Goal: Task Accomplishment & Management: Use online tool/utility

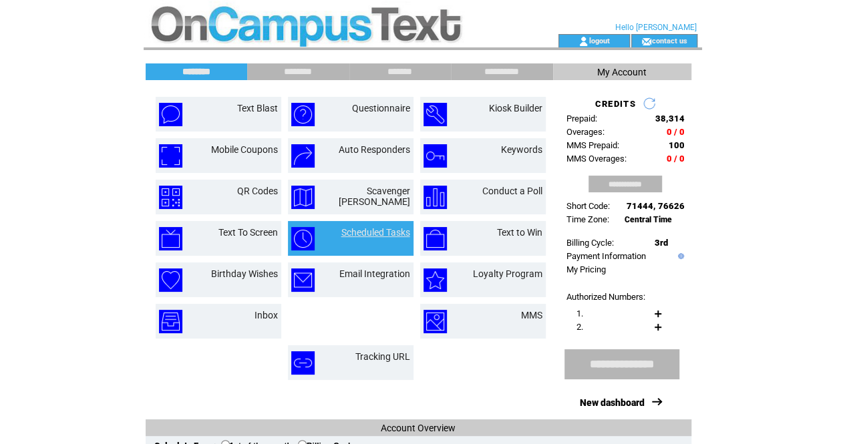
click at [380, 236] on link "Scheduled Tasks" at bounding box center [375, 232] width 69 height 11
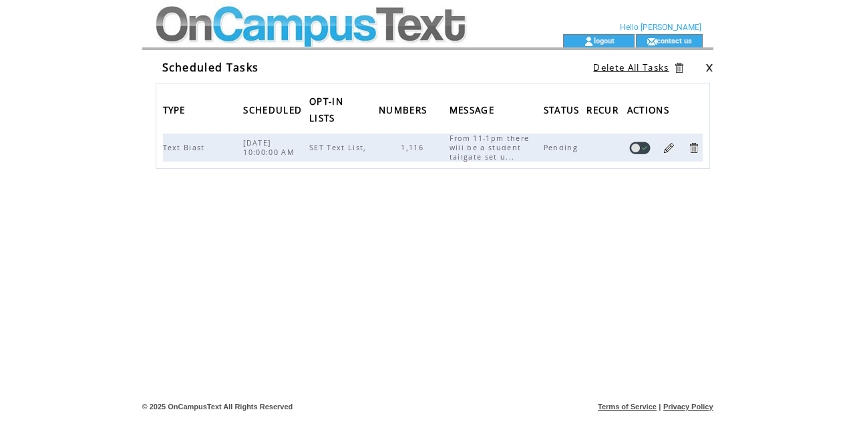
click at [357, 29] on td at bounding box center [331, 17] width 367 height 34
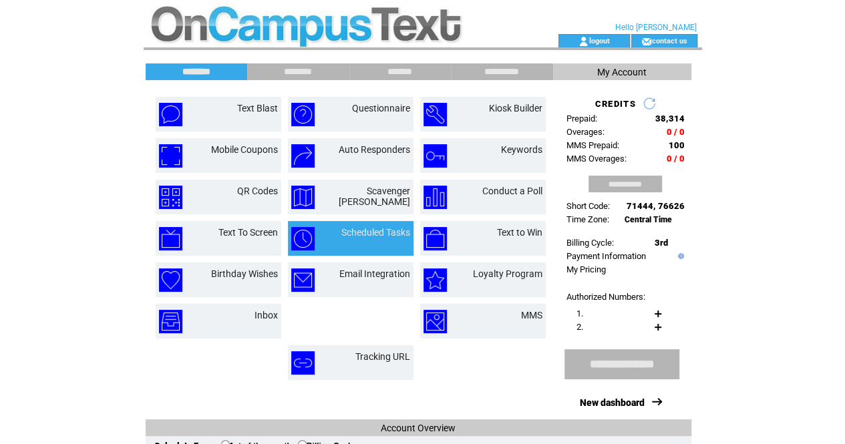
click at [387, 227] on link "Scheduled Tasks" at bounding box center [375, 232] width 69 height 11
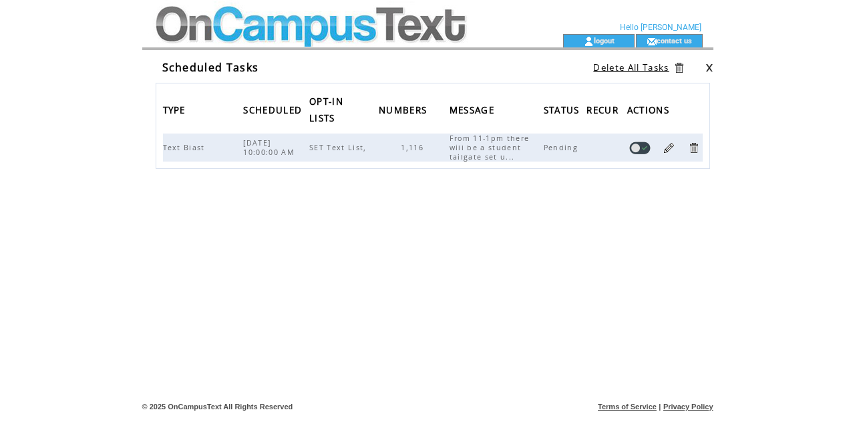
click at [669, 149] on link at bounding box center [669, 148] width 13 height 13
